Goal: Information Seeking & Learning: Understand process/instructions

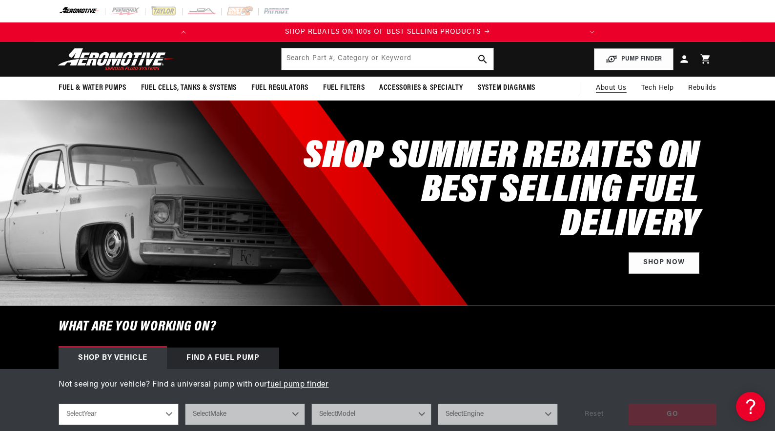
click at [604, 90] on span "About Us" at bounding box center [611, 87] width 31 height 7
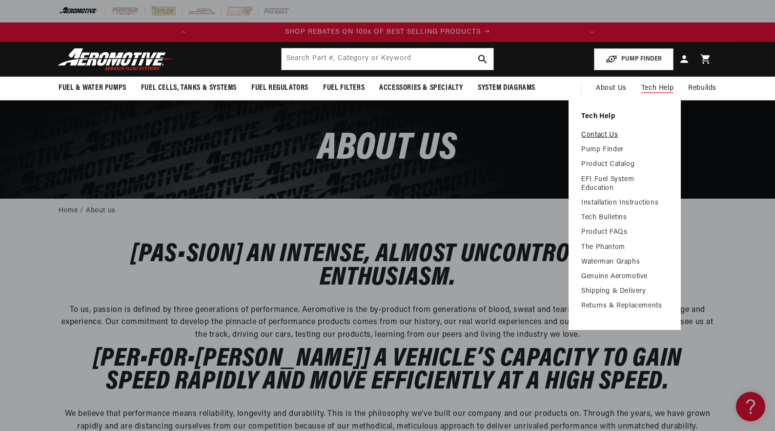
click at [603, 136] on link "Contact Us" at bounding box center [624, 135] width 87 height 9
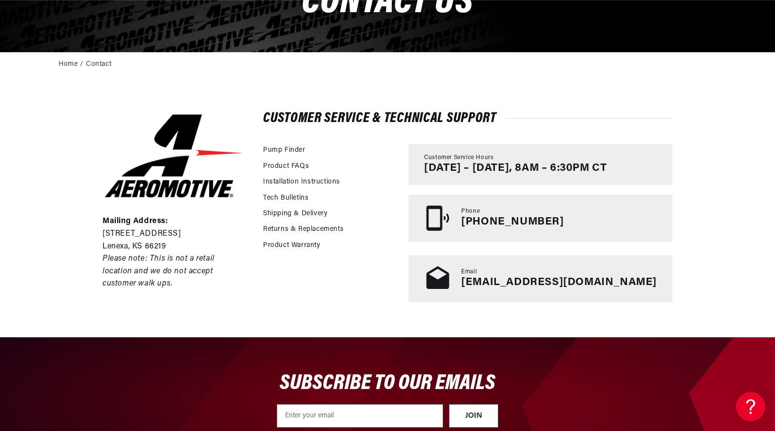
scroll to position [0, 386]
click at [279, 218] on link "Shipping & Delivery" at bounding box center [295, 213] width 64 height 11
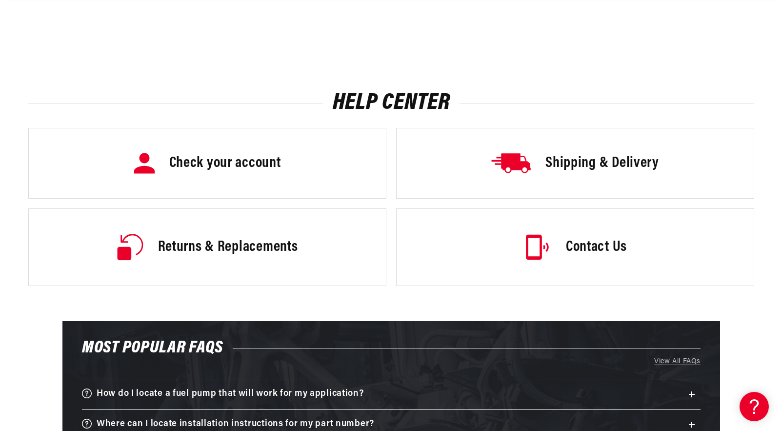
scroll to position [0, 386]
